Goal: Check status: Check status

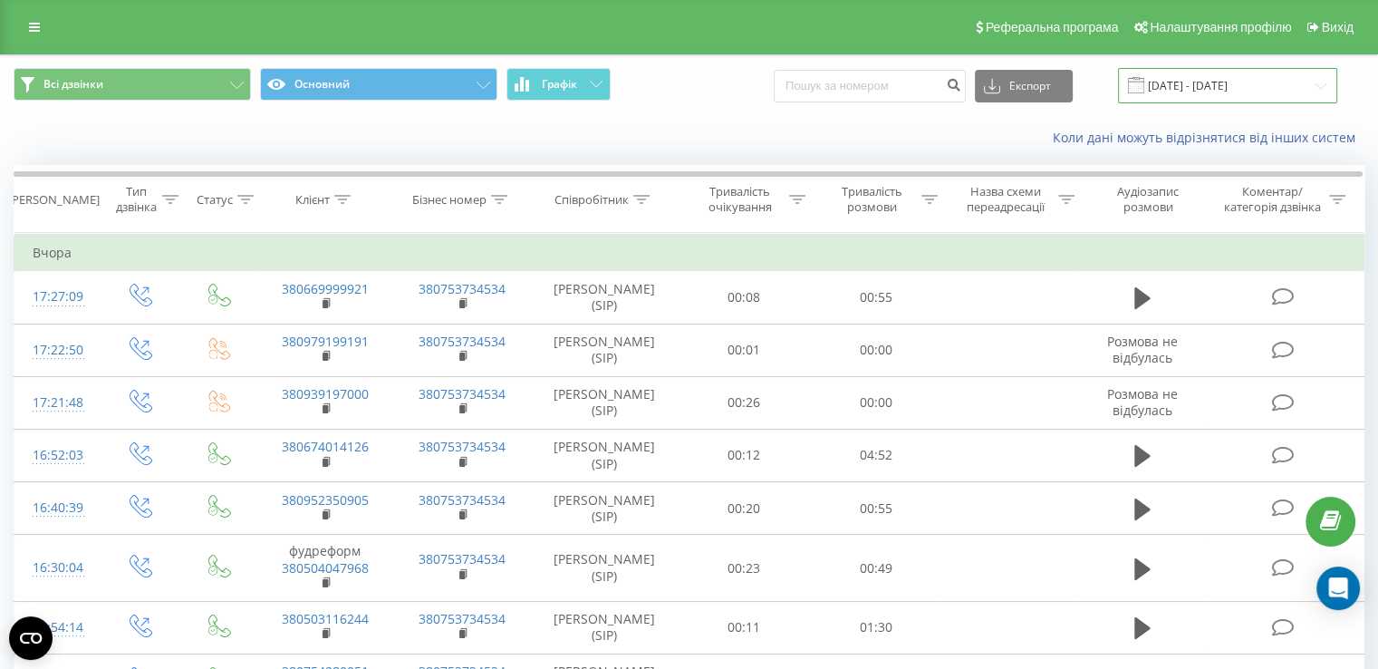
click at [1235, 87] on input "[DATE] - [DATE]" at bounding box center [1227, 85] width 219 height 35
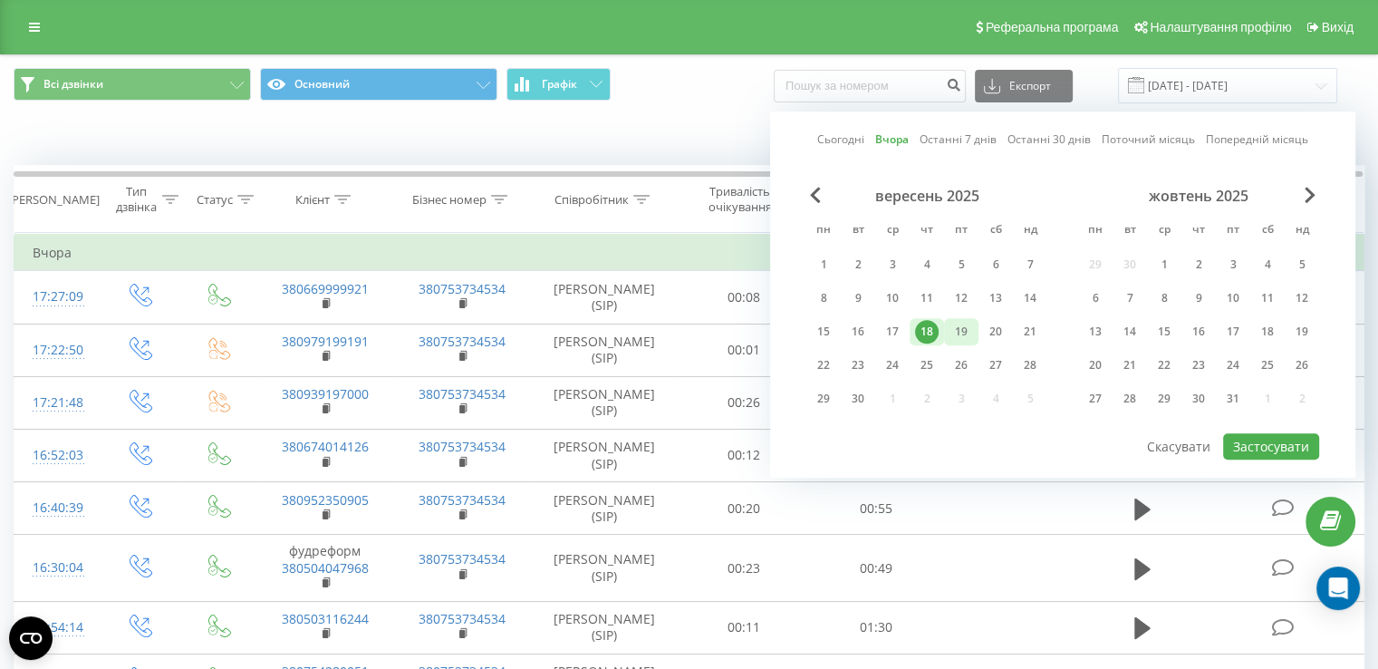
click at [957, 329] on div "19" at bounding box center [962, 332] width 24 height 24
click at [1240, 446] on button "Застосувати" at bounding box center [1271, 446] width 96 height 26
type input "[DATE] - [DATE]"
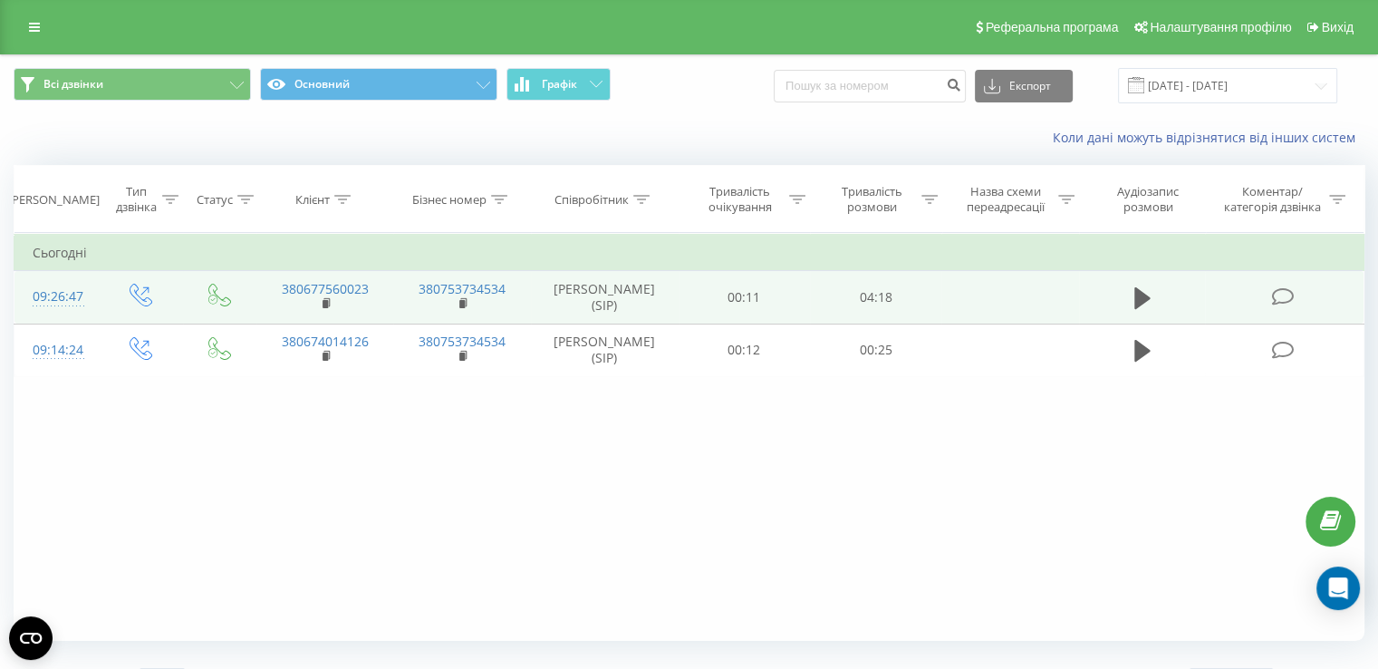
click at [1140, 313] on span at bounding box center [1142, 305] width 27 height 17
click at [1136, 288] on icon at bounding box center [1142, 298] width 16 height 22
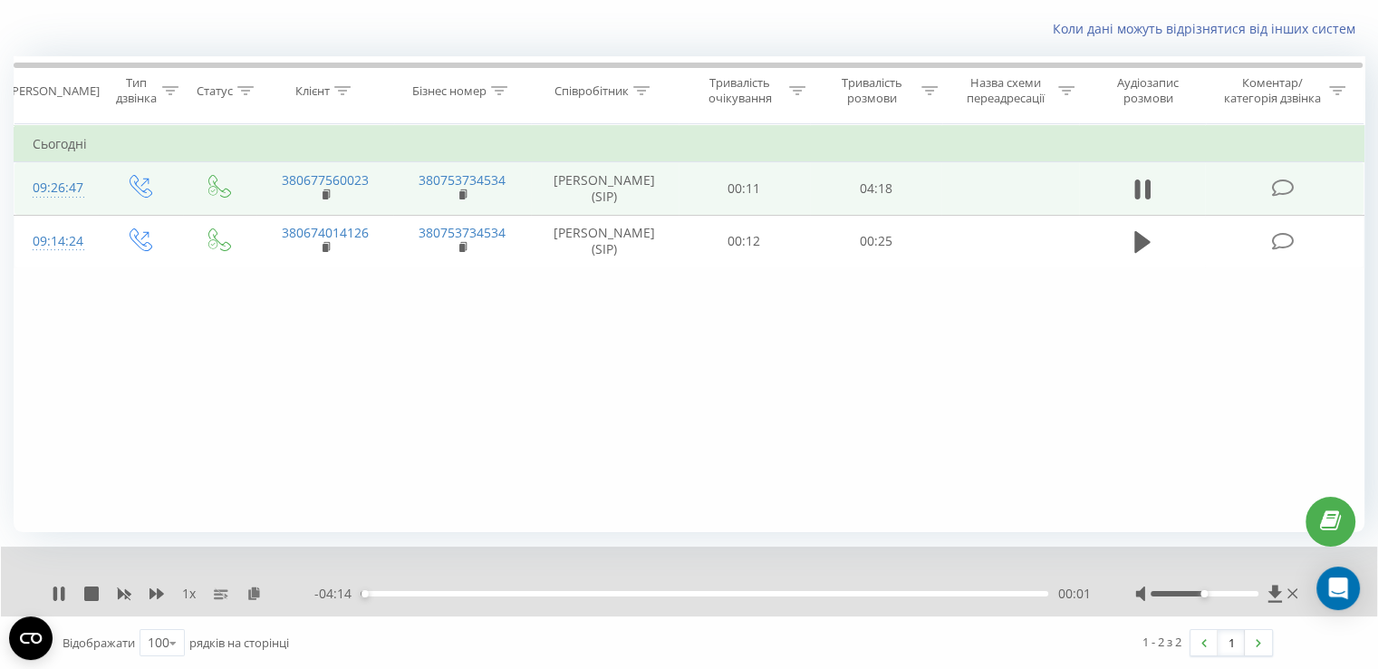
click at [887, 591] on div "00:01" at bounding box center [705, 593] width 688 height 5
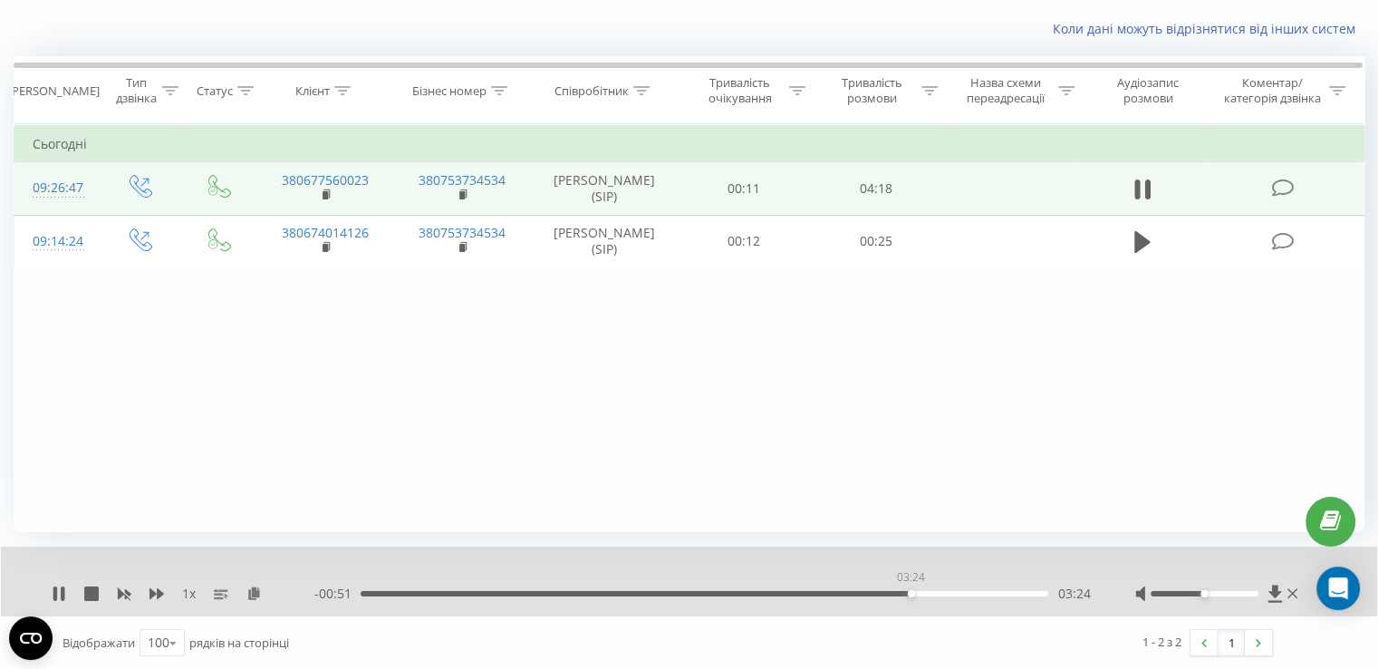
click at [911, 593] on div "03:24" at bounding box center [705, 593] width 688 height 5
click at [931, 593] on div "03:25" at bounding box center [705, 593] width 688 height 5
click at [1001, 594] on div "04:03" at bounding box center [705, 593] width 688 height 5
click at [979, 594] on div "03:59" at bounding box center [705, 593] width 688 height 5
click at [986, 594] on div "04:07" at bounding box center [705, 593] width 688 height 5
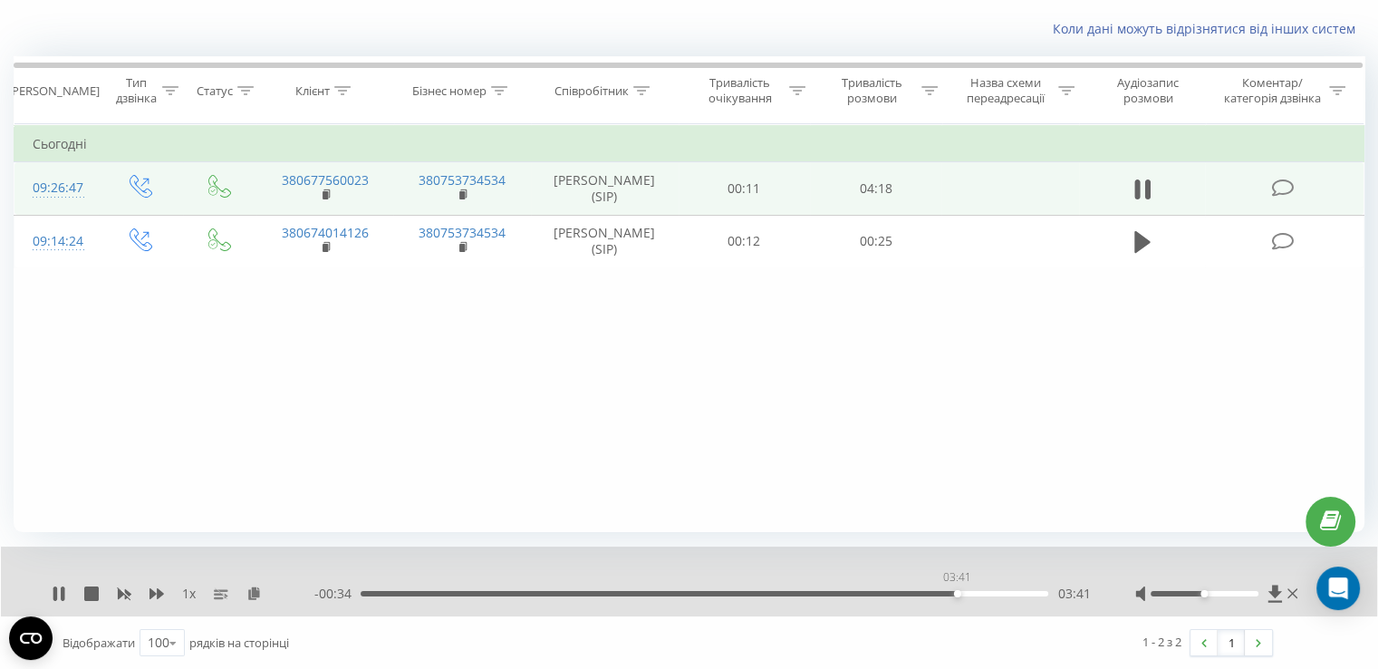
click at [957, 591] on div "03:41" at bounding box center [705, 593] width 688 height 5
click at [55, 595] on icon at bounding box center [55, 593] width 4 height 14
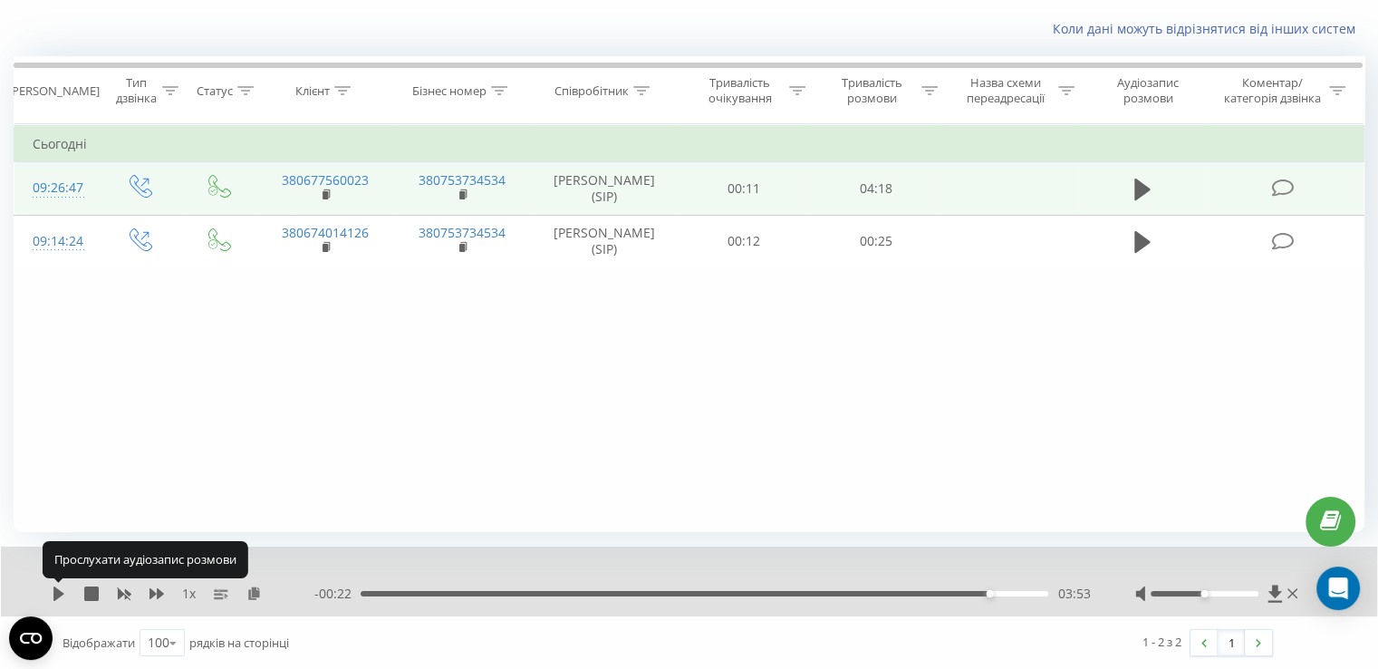
click at [55, 595] on icon at bounding box center [58, 593] width 11 height 14
click at [55, 595] on icon at bounding box center [55, 593] width 4 height 14
click at [58, 598] on icon at bounding box center [59, 593] width 14 height 14
click at [425, 594] on div "04:02" at bounding box center [705, 593] width 688 height 5
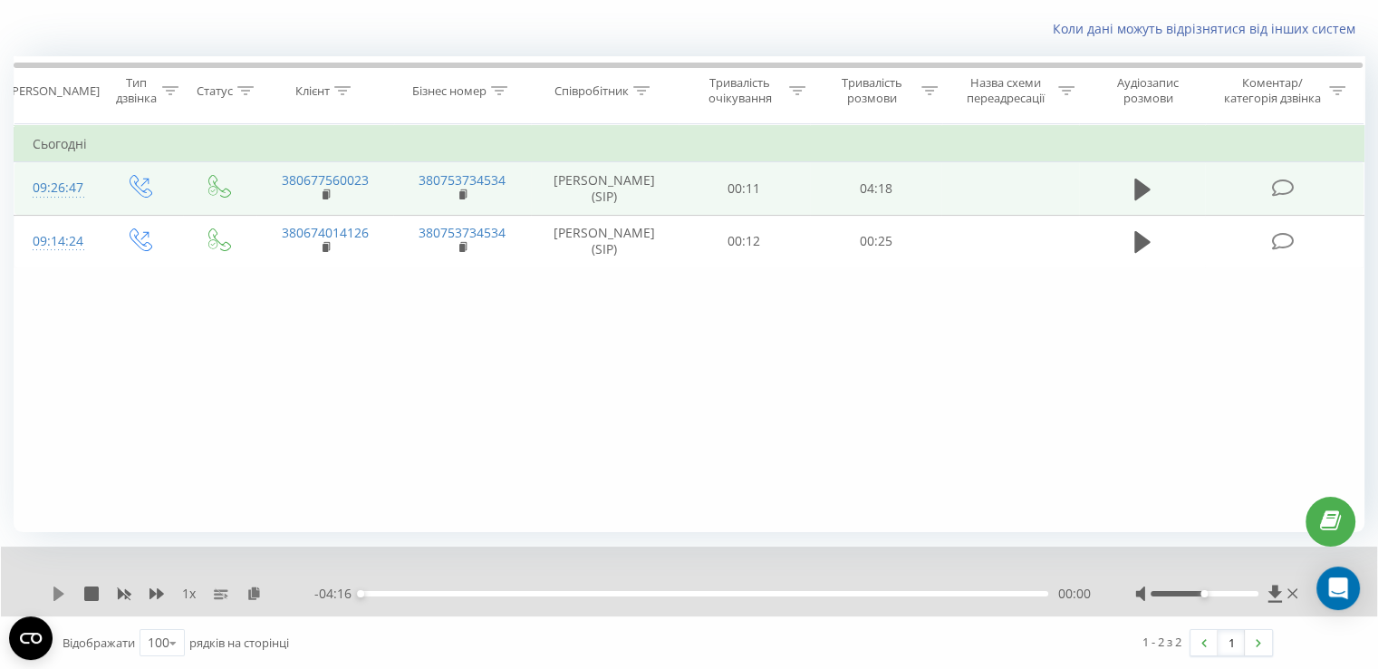
click at [59, 586] on icon at bounding box center [59, 593] width 14 height 14
click at [504, 593] on div "00:53" at bounding box center [705, 593] width 688 height 5
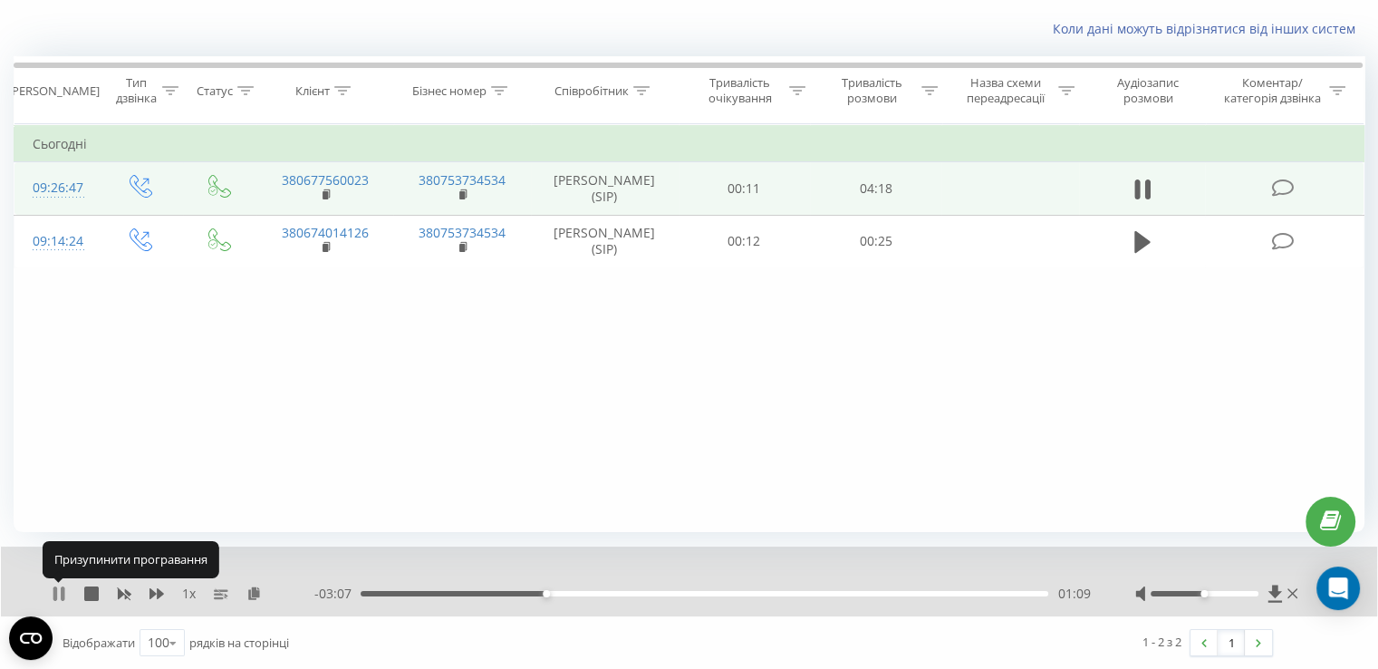
click at [58, 592] on icon at bounding box center [59, 593] width 14 height 14
click at [53, 593] on icon at bounding box center [58, 593] width 11 height 14
click at [519, 591] on div "00:59" at bounding box center [705, 593] width 688 height 5
click at [62, 584] on div "1 x" at bounding box center [183, 593] width 263 height 18
click at [59, 592] on icon at bounding box center [59, 593] width 14 height 14
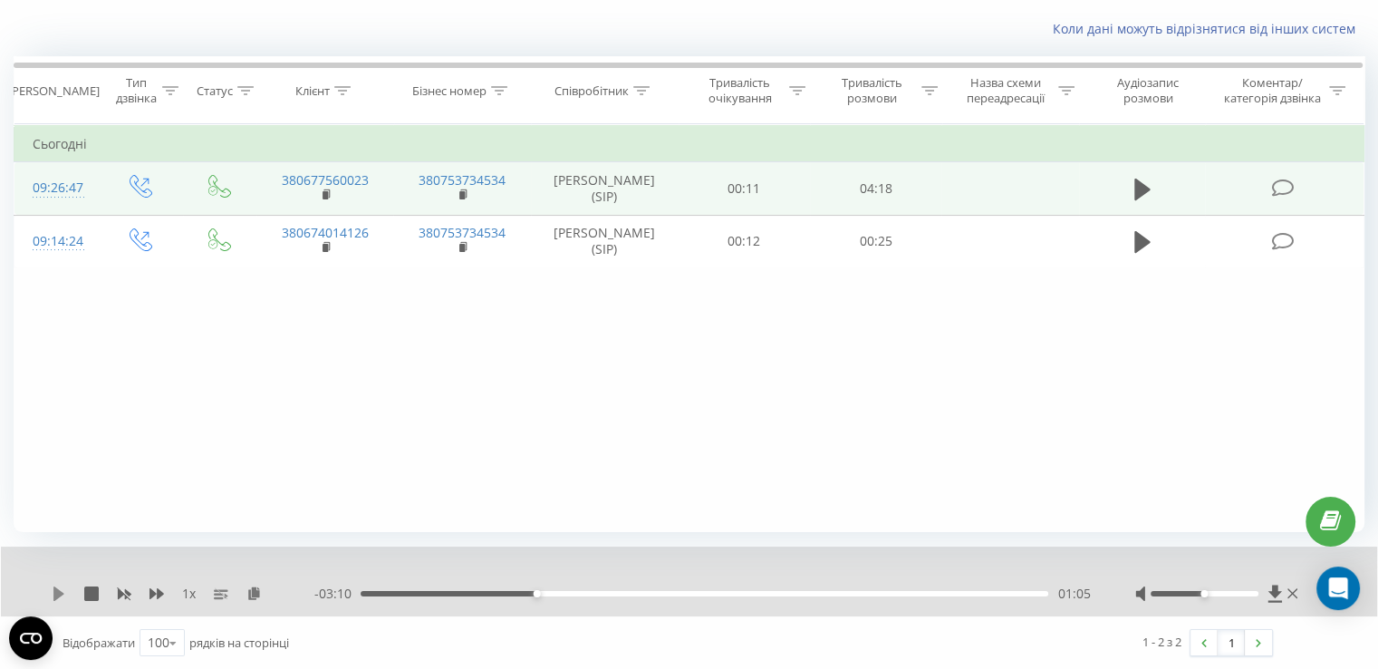
click at [54, 589] on icon at bounding box center [58, 593] width 11 height 14
click at [909, 592] on div "03:24" at bounding box center [705, 593] width 688 height 5
click at [927, 594] on div "03:30" at bounding box center [705, 593] width 688 height 5
click at [786, 594] on div "03:33" at bounding box center [705, 593] width 688 height 5
click at [806, 591] on div "02:39" at bounding box center [705, 593] width 688 height 5
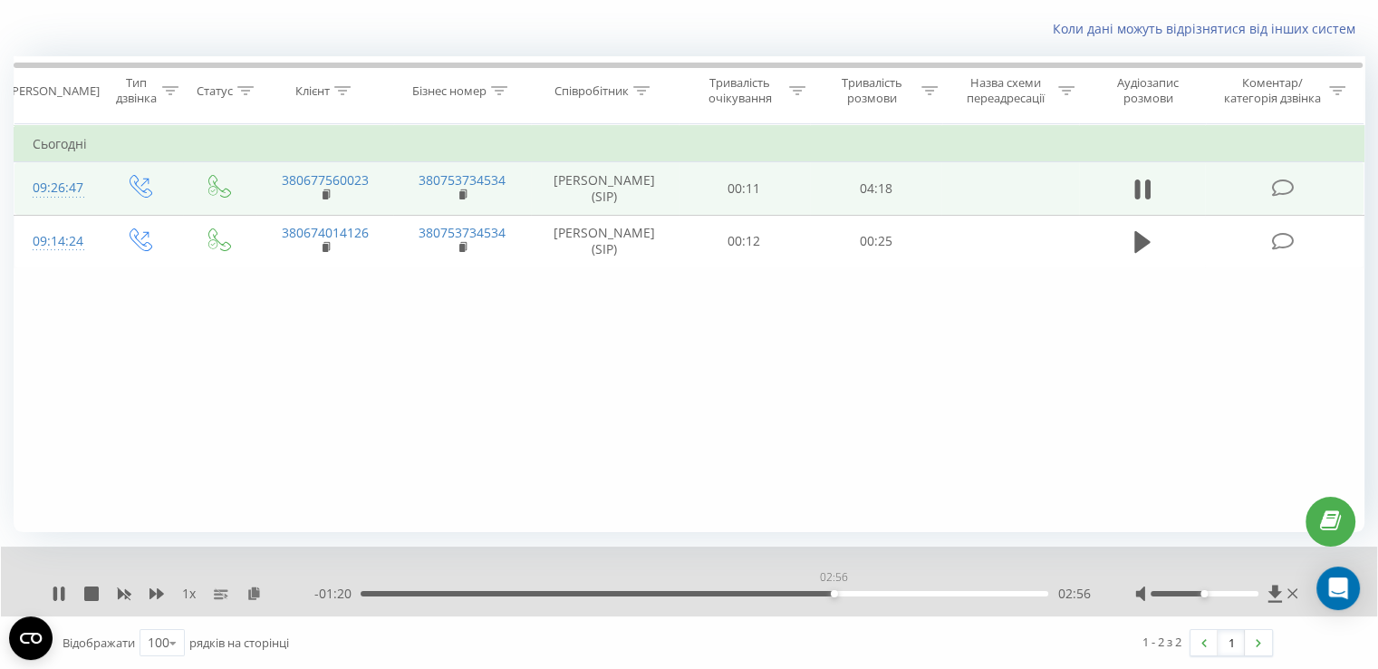
click at [834, 591] on div "02:56" at bounding box center [705, 593] width 688 height 5
click at [849, 592] on div "03:01" at bounding box center [705, 593] width 688 height 5
click at [892, 591] on div "03:17" at bounding box center [705, 593] width 688 height 5
click at [916, 588] on div "- 00:57 03:18 03:18" at bounding box center [702, 593] width 776 height 18
click at [921, 593] on div "03:19" at bounding box center [705, 593] width 688 height 5
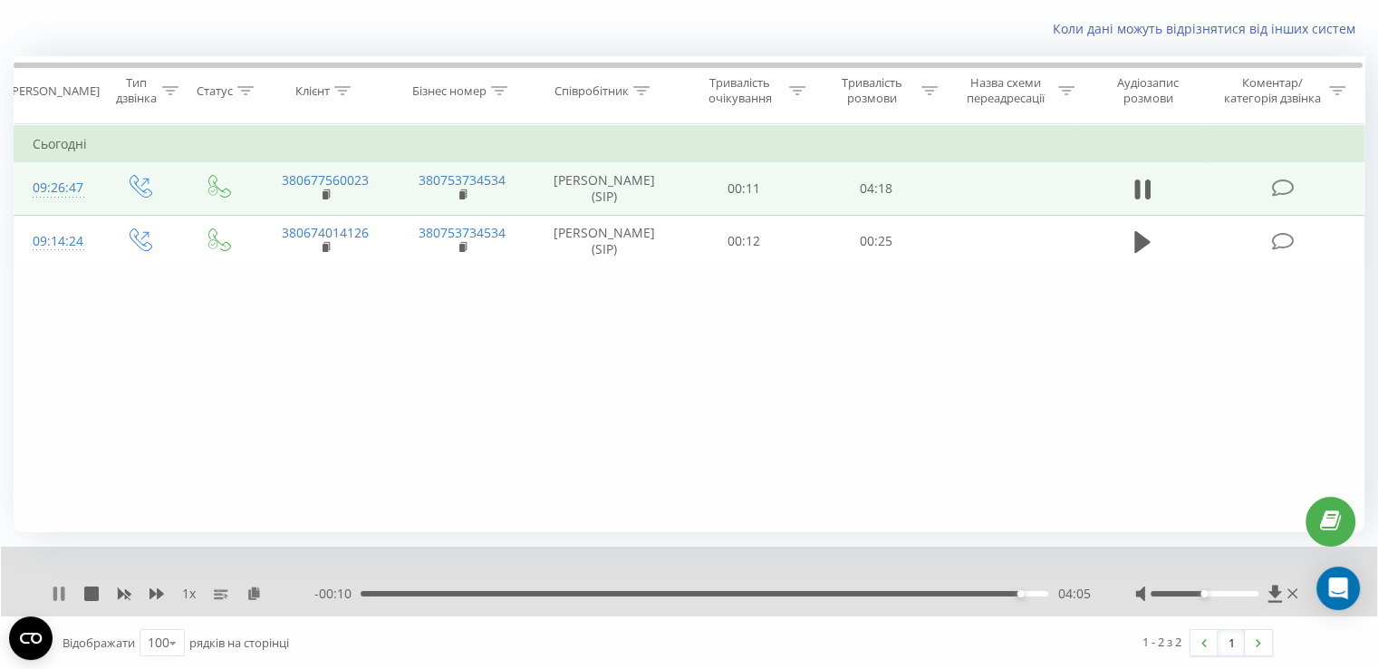
click at [52, 593] on icon at bounding box center [59, 593] width 14 height 14
